Goal: Navigation & Orientation: Understand site structure

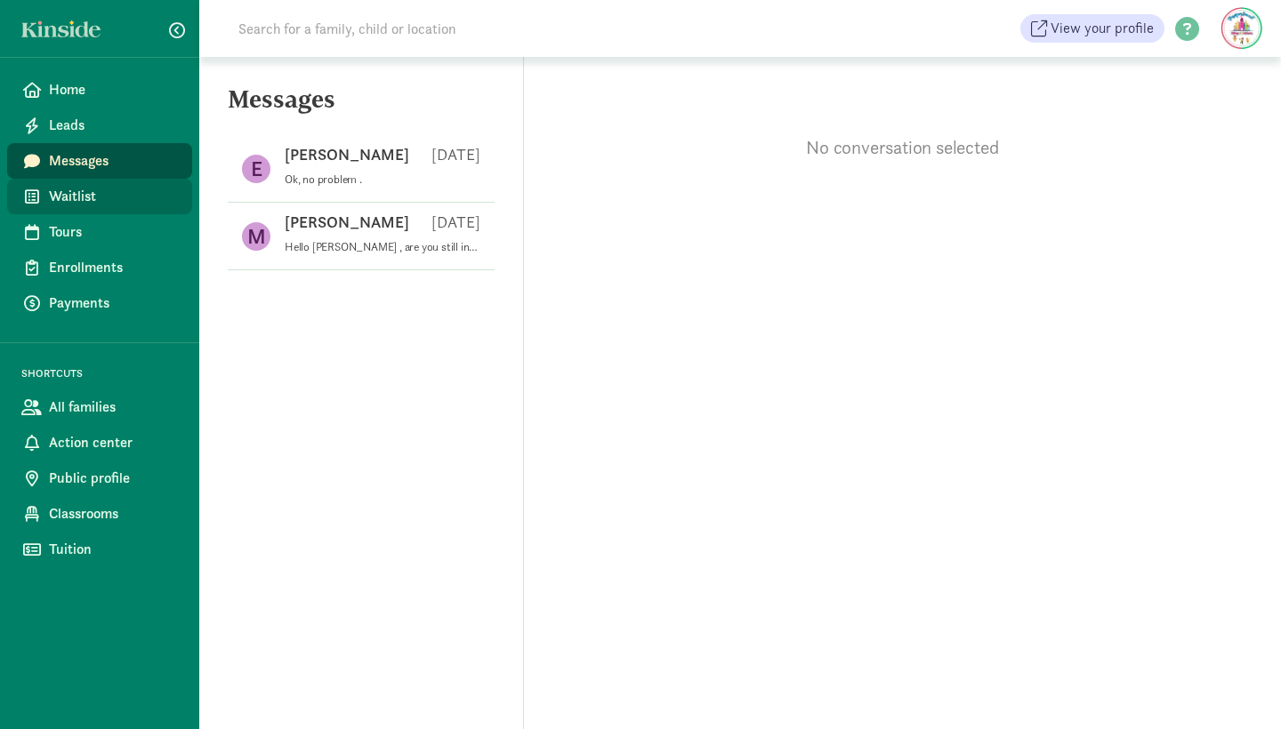
click at [67, 200] on span "Waitlist" at bounding box center [113, 196] width 129 height 21
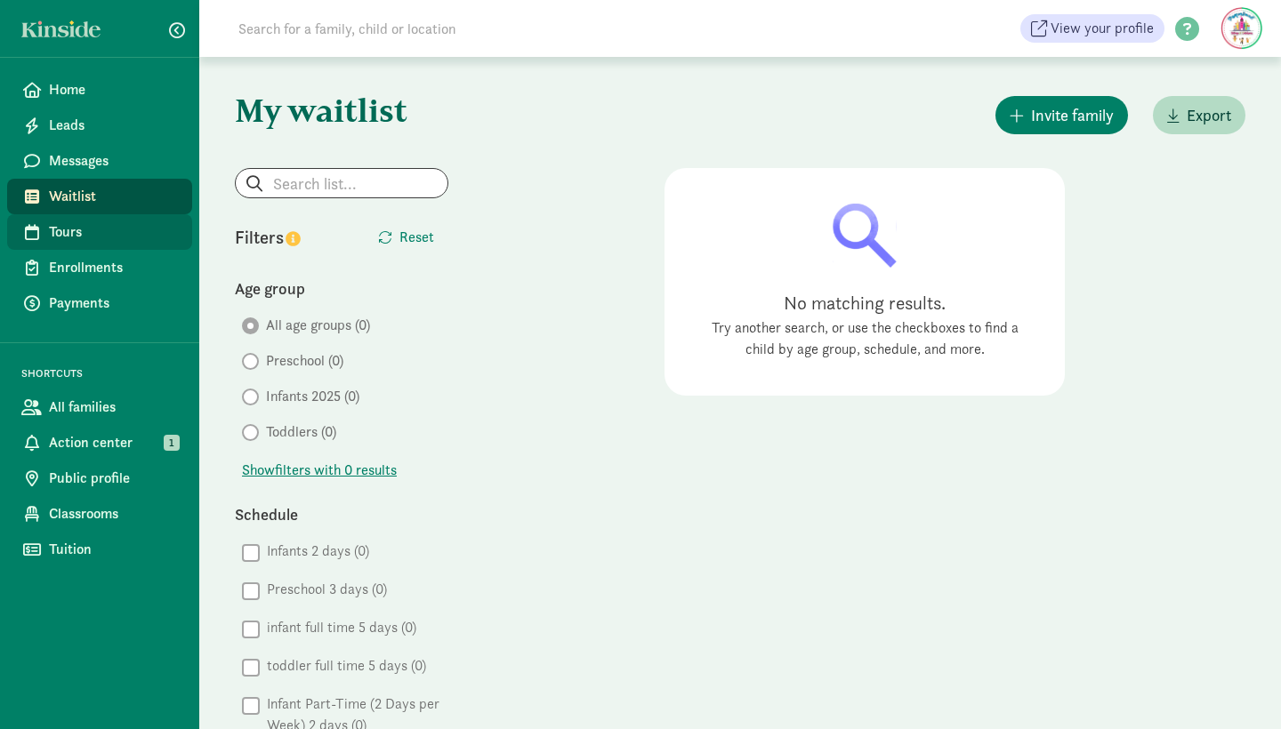
click at [66, 233] on span "Tours" at bounding box center [113, 232] width 129 height 21
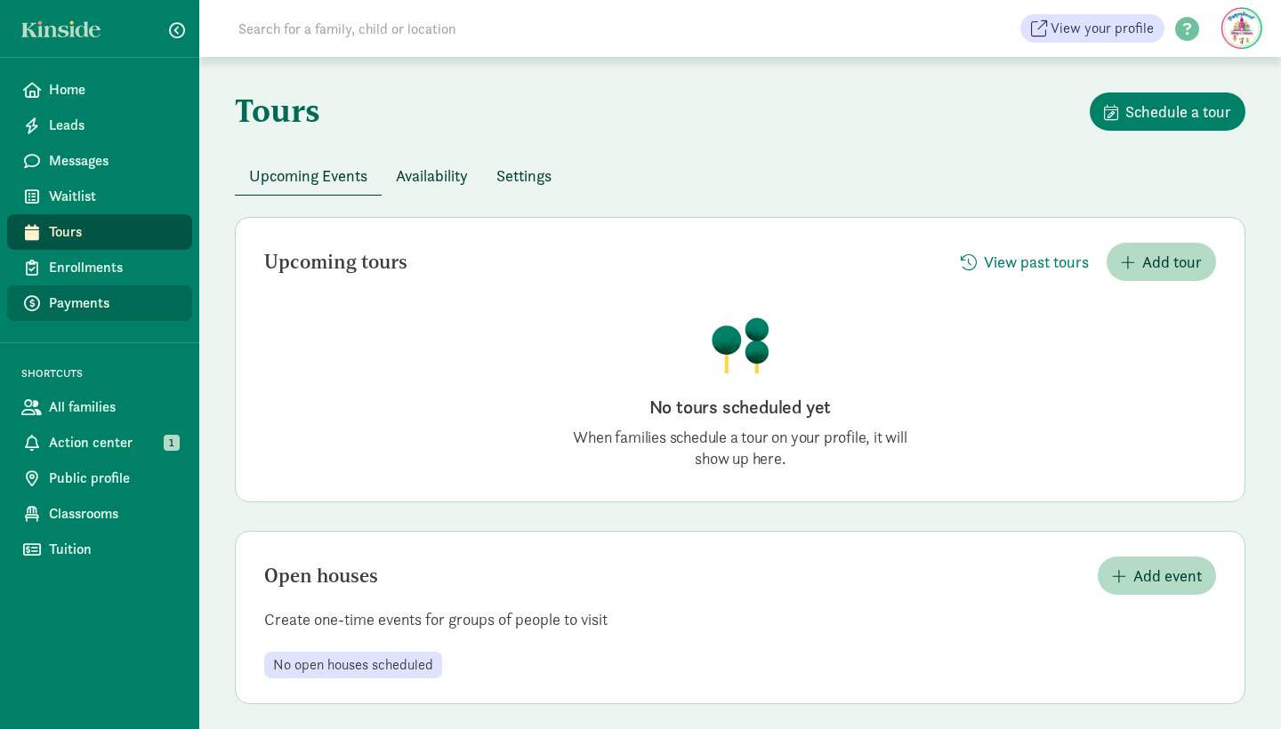
click at [66, 303] on span "Payments" at bounding box center [113, 303] width 129 height 21
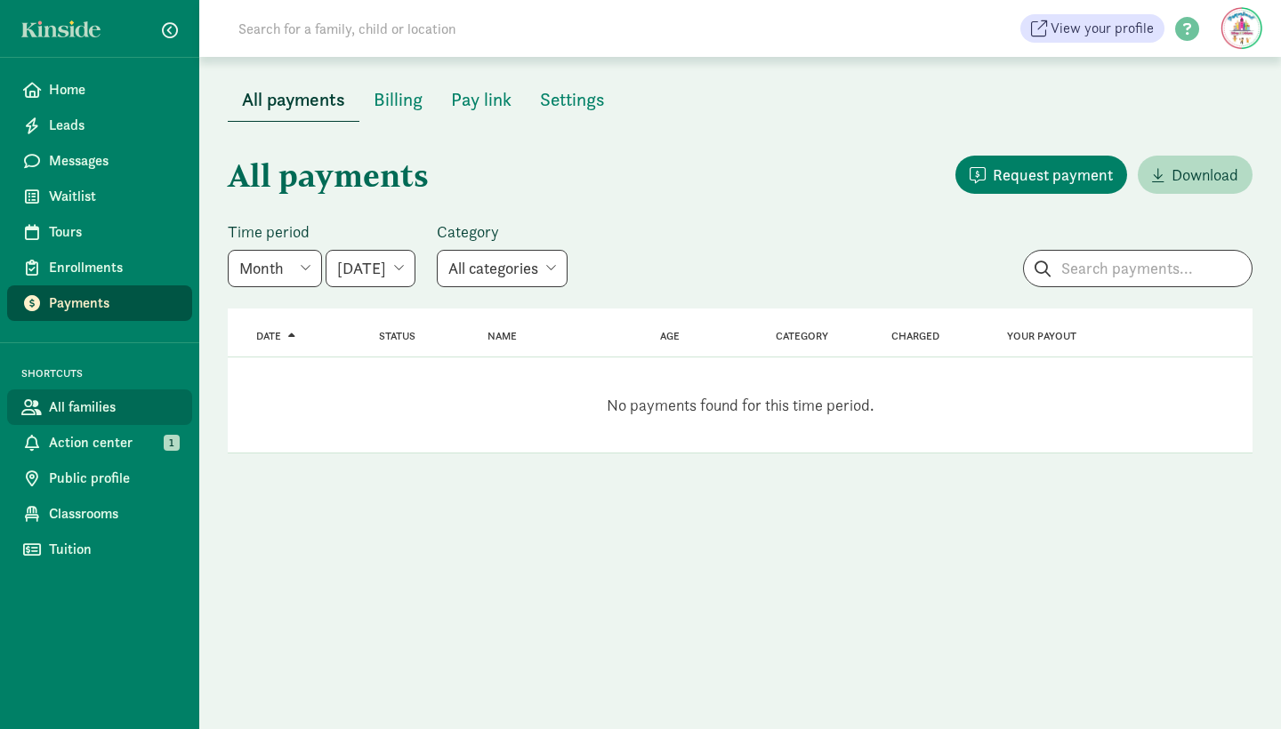
click at [67, 407] on span "All families" at bounding box center [113, 407] width 129 height 21
